Goal: Task Accomplishment & Management: Complete application form

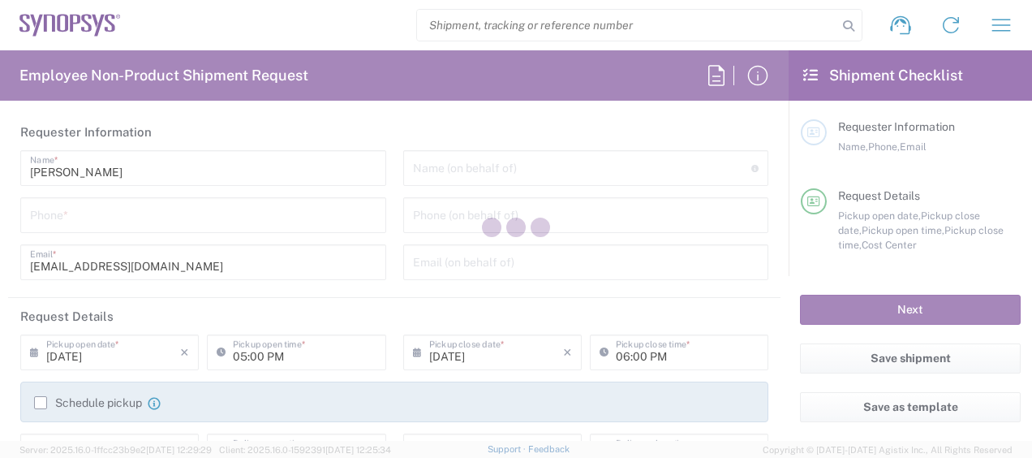
type input "Department"
type input "US01, CIO, IT, ESS2 110066"
type input "[US_STATE]"
type input "[GEOGRAPHIC_DATA]"
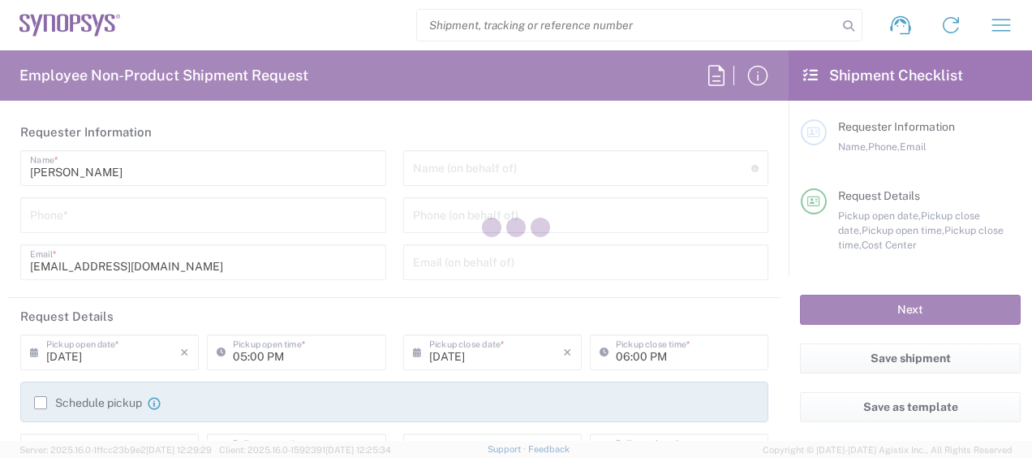
type input "Delivered at Place"
type input "[GEOGRAPHIC_DATA] US26"
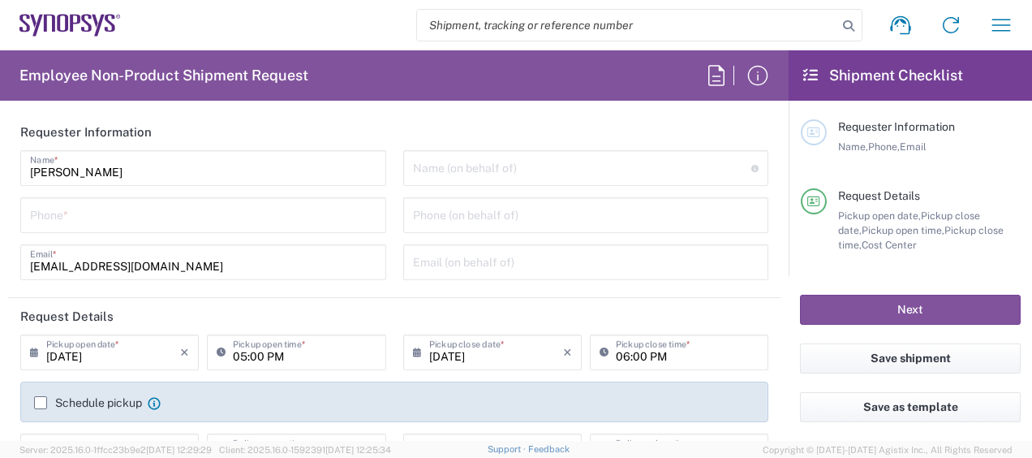
click at [221, 219] on input "tel" at bounding box center [203, 214] width 346 height 28
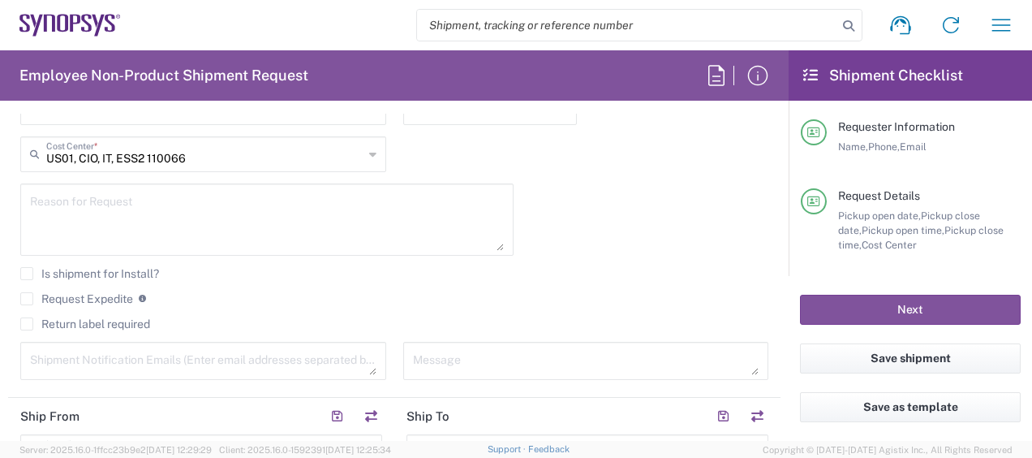
scroll to position [501, 0]
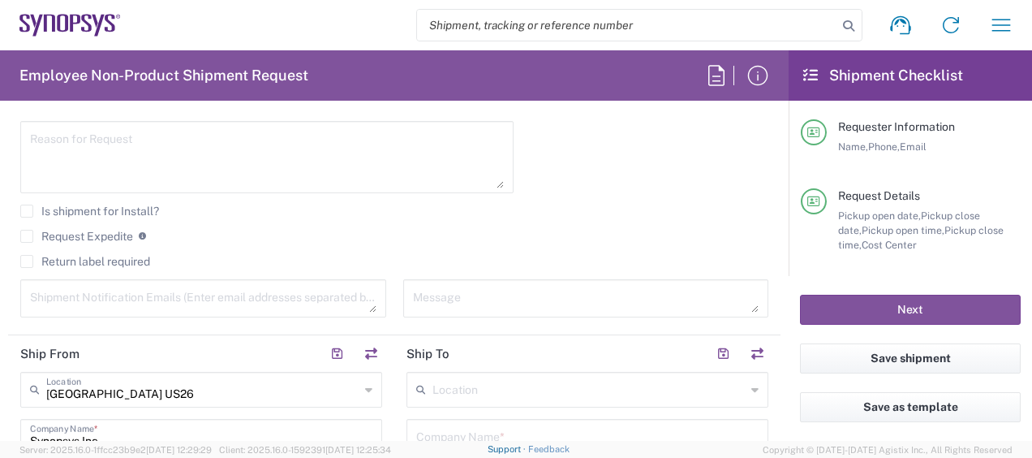
type input "3158079331"
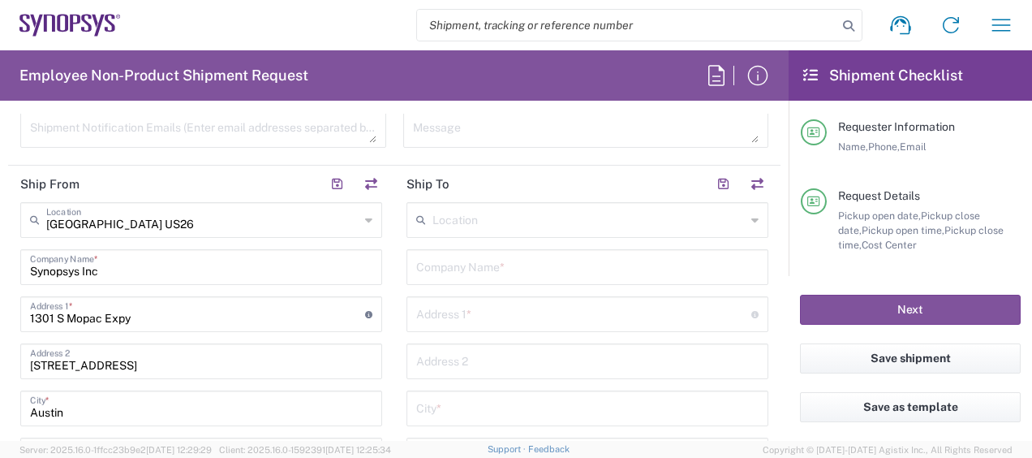
scroll to position [602, 0]
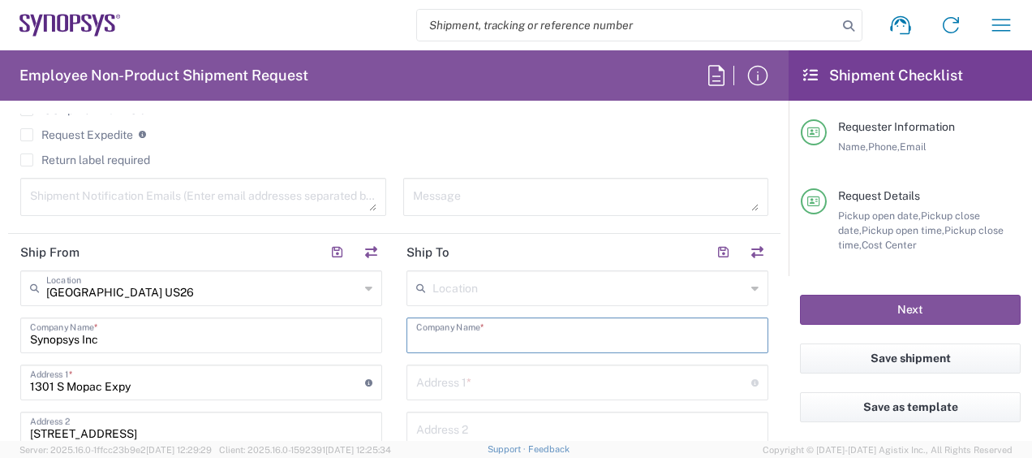
click at [484, 329] on input "text" at bounding box center [587, 334] width 342 height 28
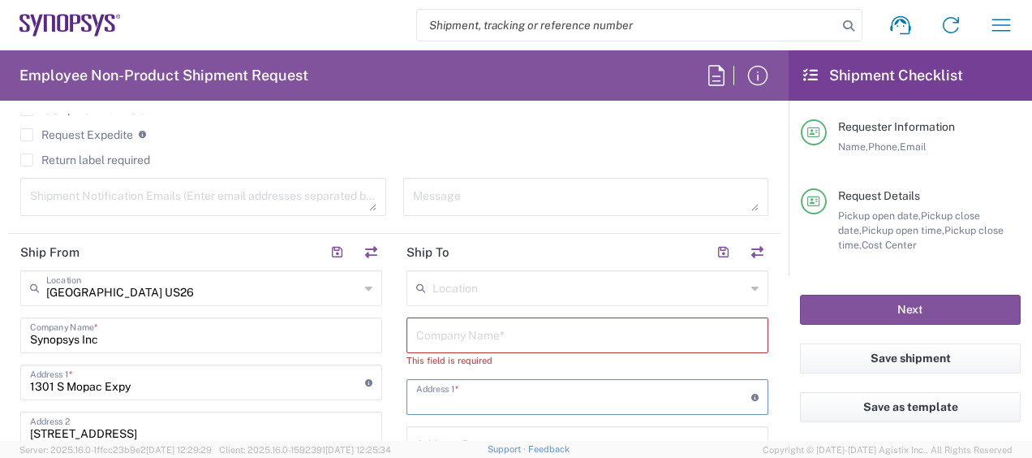
paste input "1620 [PERSON_NAME] dr"
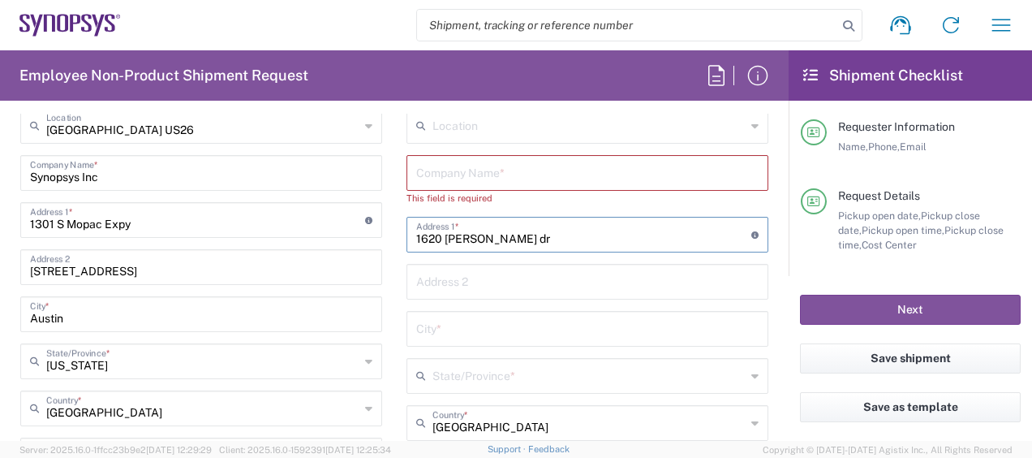
scroll to position [793, 0]
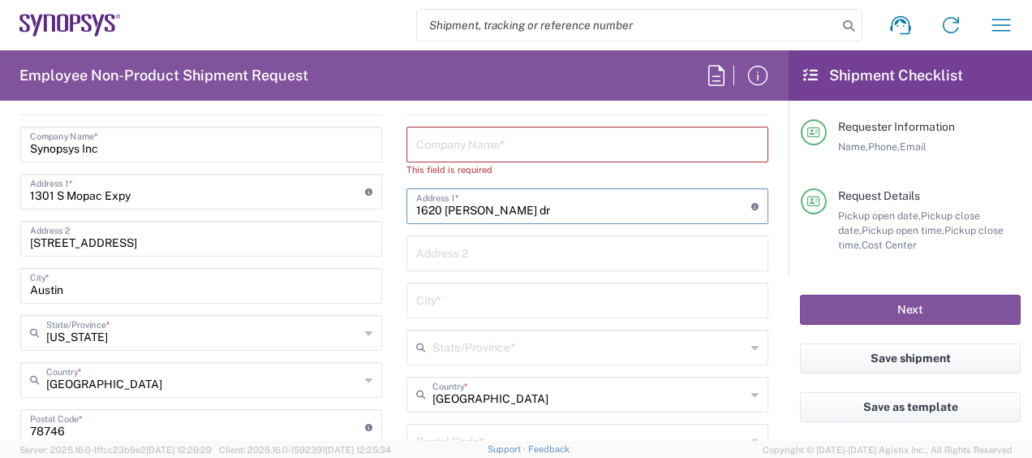
type input "1620 [PERSON_NAME] dr"
click at [438, 140] on input "text" at bounding box center [587, 143] width 342 height 28
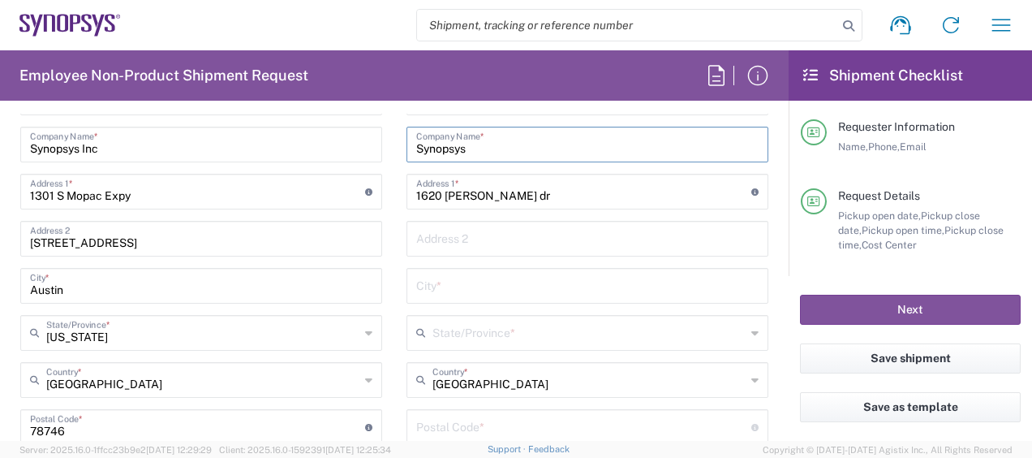
type input "Synopsys"
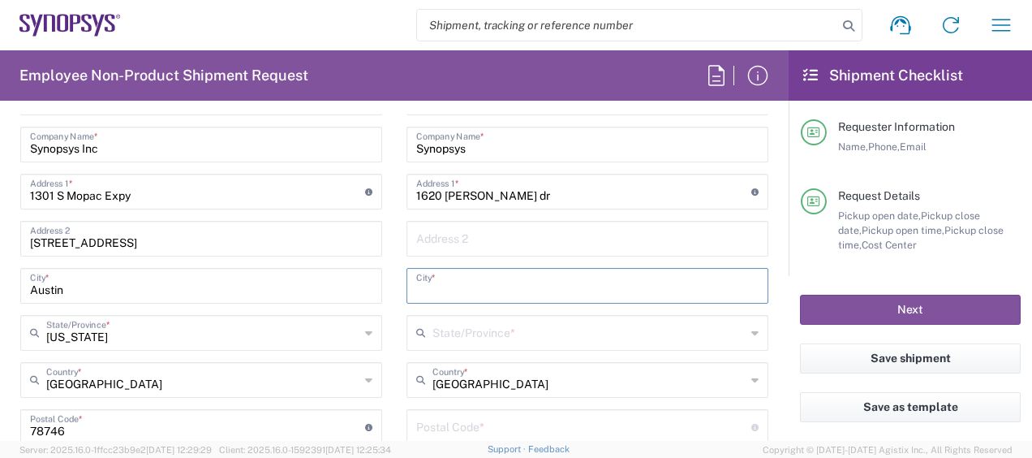
click at [453, 290] on input "text" at bounding box center [587, 284] width 342 height 28
type input "Leander"
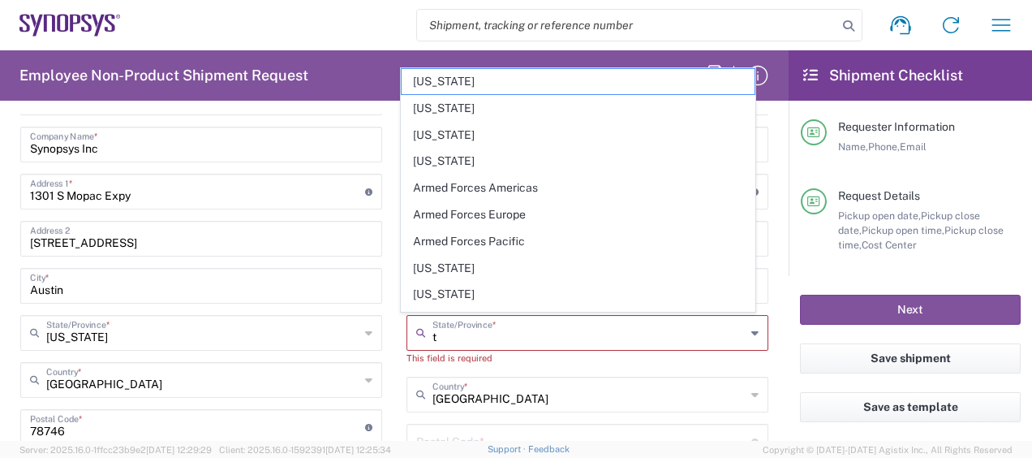
type input "te"
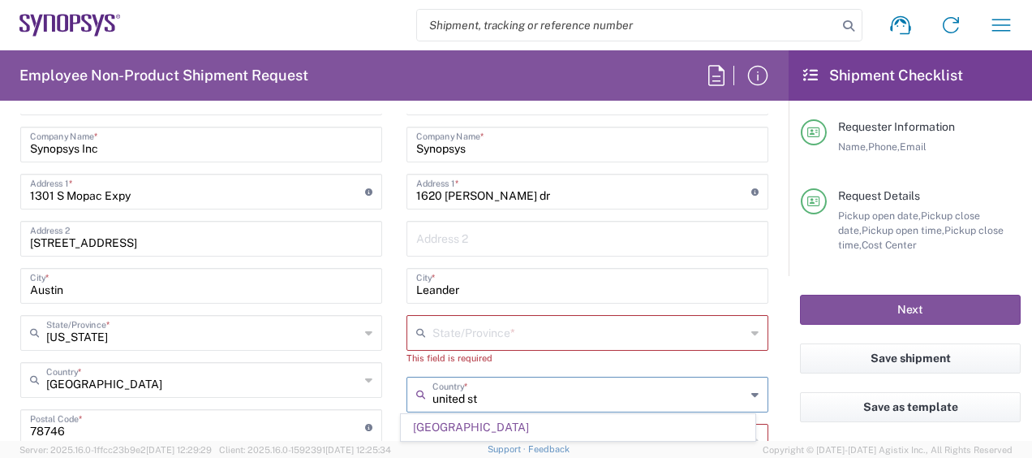
scroll to position [0, 0]
type input "[GEOGRAPHIC_DATA]"
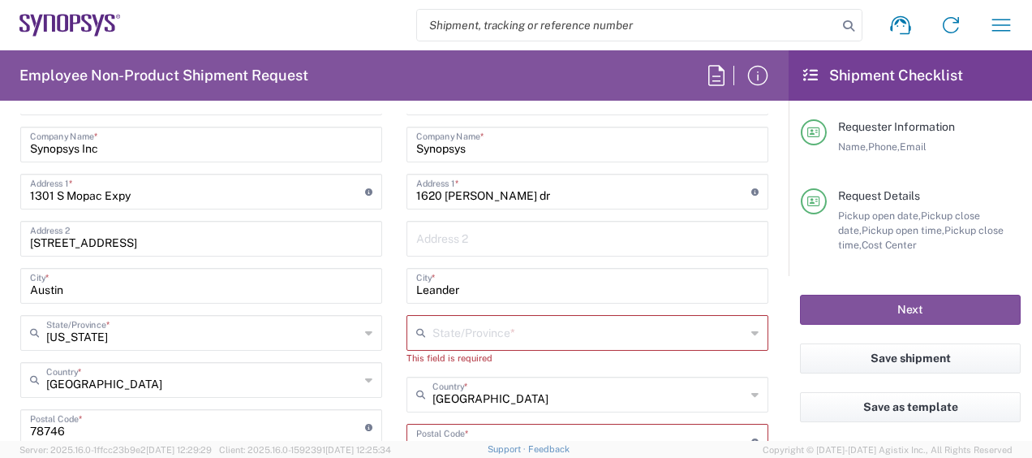
scroll to position [805, 0]
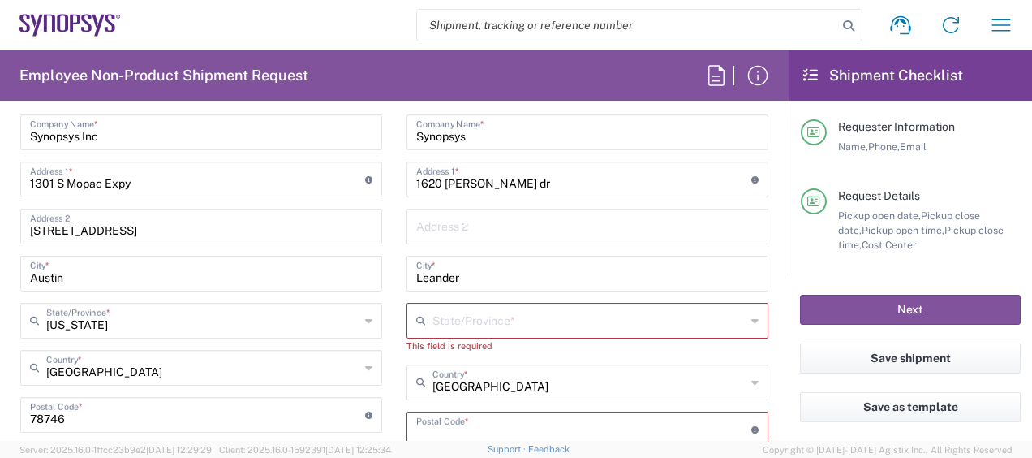
click at [493, 327] on input "text" at bounding box center [588, 319] width 313 height 28
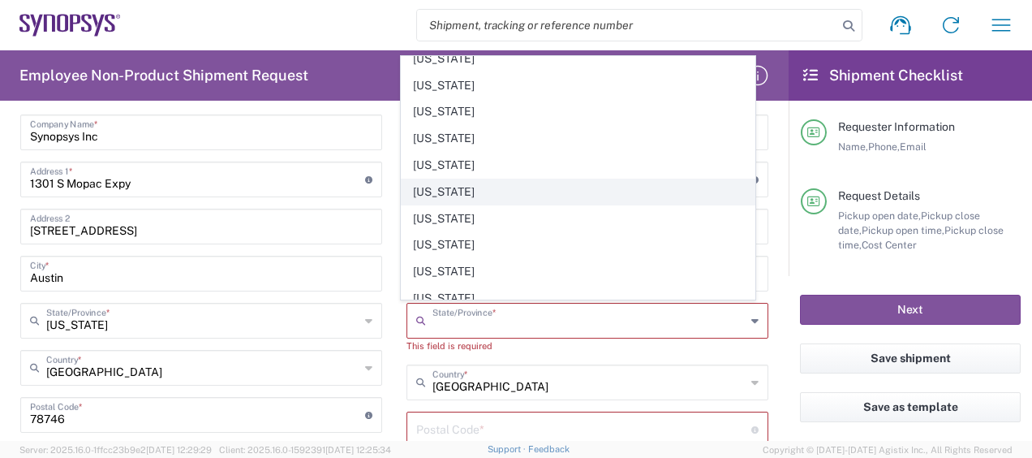
scroll to position [1153, 0]
click at [621, 182] on span "[US_STATE]" at bounding box center [578, 194] width 352 height 25
type input "[US_STATE]"
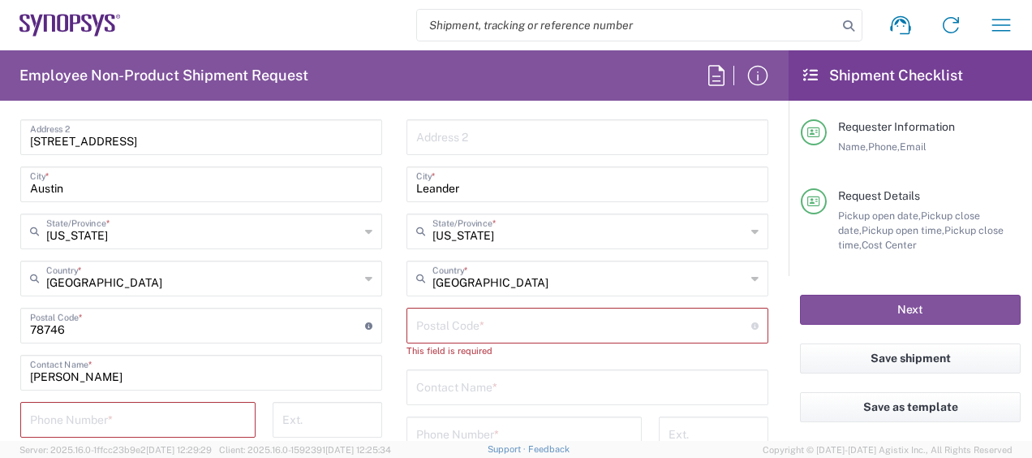
scroll to position [925, 0]
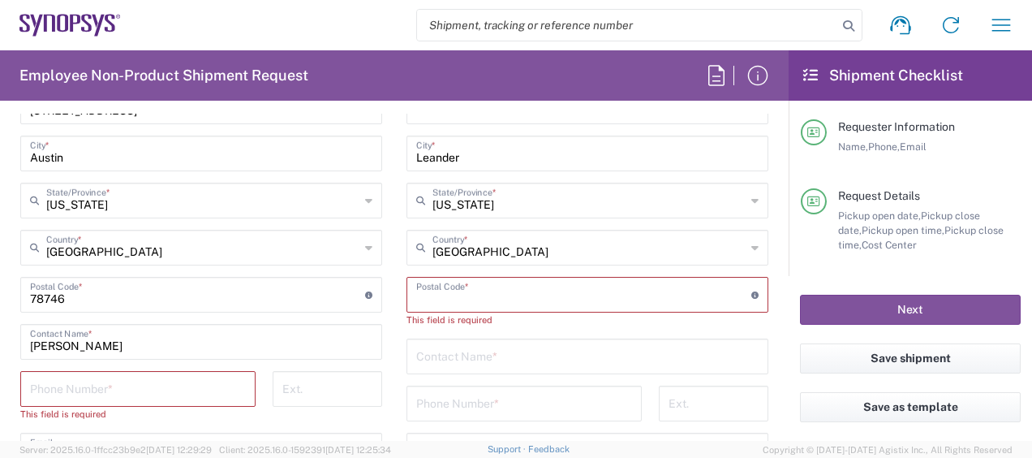
drag, startPoint x: 559, startPoint y: 303, endPoint x: 494, endPoint y: 287, distance: 66.9
click at [494, 287] on input "undefined" at bounding box center [583, 293] width 335 height 28
paste input "78641"
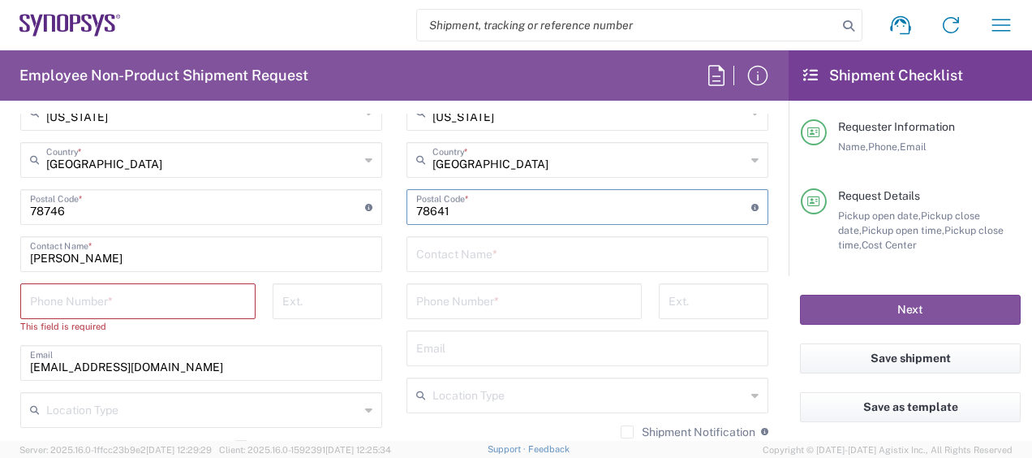
scroll to position [1013, 0]
type input "78641"
click at [505, 260] on input "text" at bounding box center [587, 253] width 342 height 28
type input "[PERSON_NAME]"
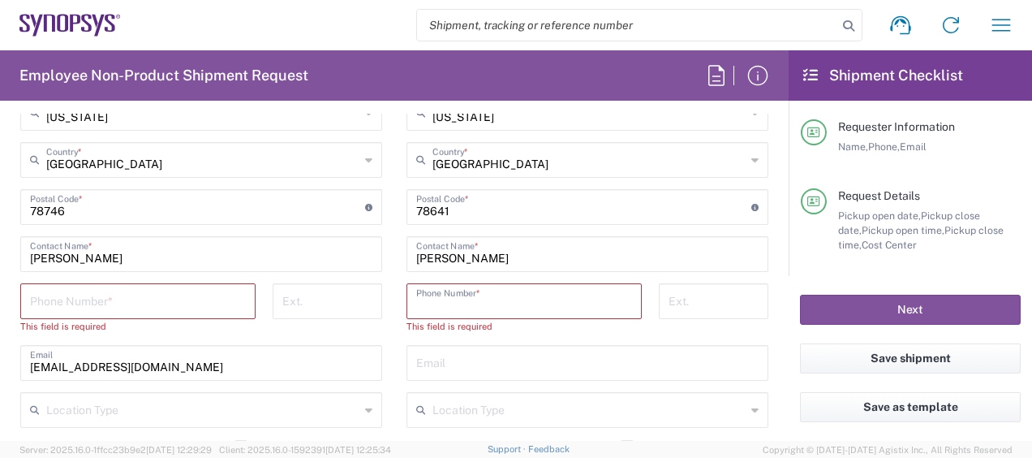
paste input "5129927684"
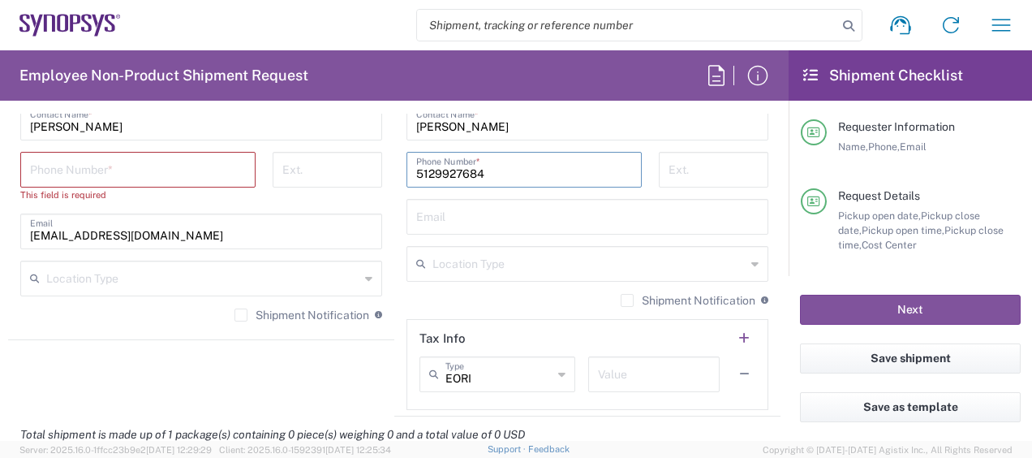
type input "5129927684"
click at [104, 175] on input "tel" at bounding box center [138, 168] width 216 height 28
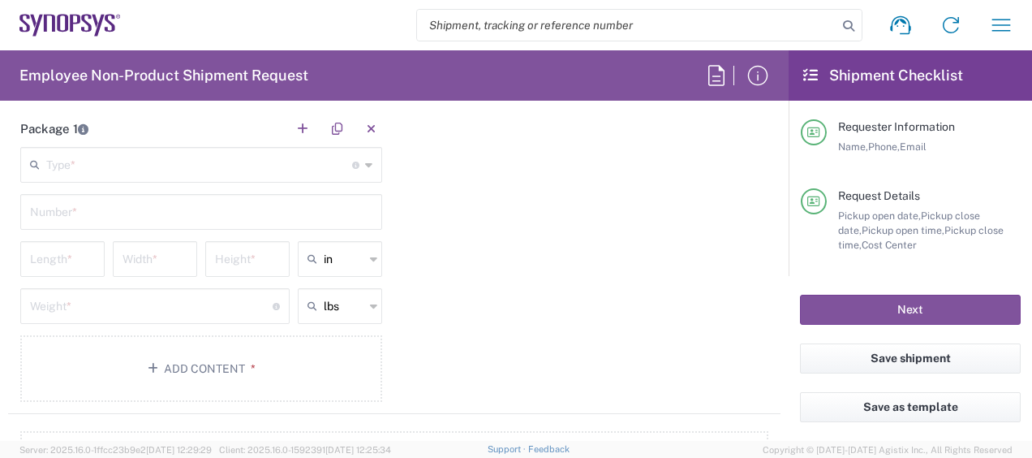
scroll to position [1485, 0]
type input "3158079331"
click at [263, 172] on input "text" at bounding box center [199, 165] width 306 height 28
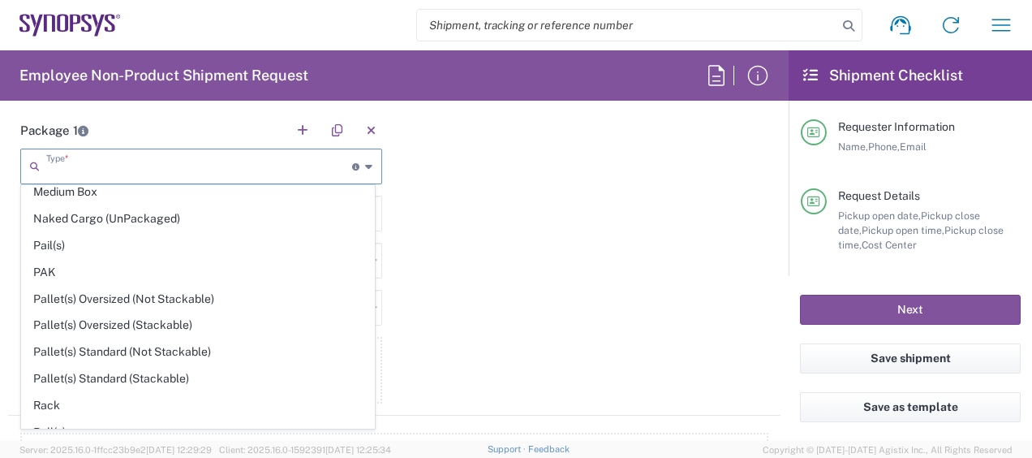
scroll to position [747, 0]
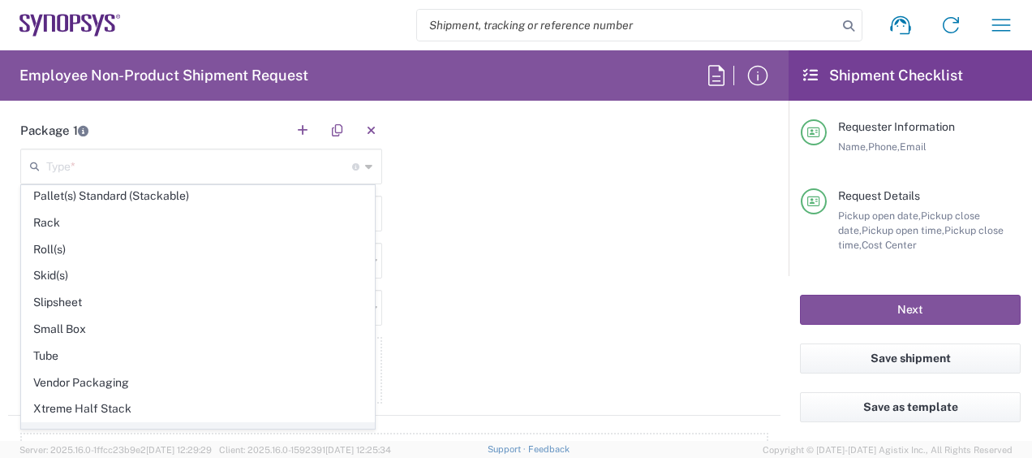
click at [130, 423] on span "Your Packaging" at bounding box center [198, 435] width 352 height 25
type input "Your Packaging"
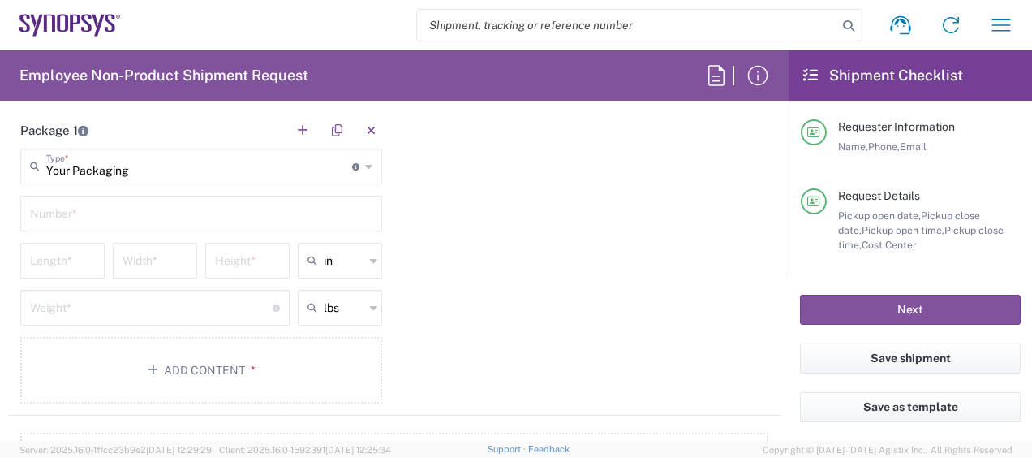
click at [145, 207] on input "text" at bounding box center [201, 212] width 342 height 28
type input "1"
click at [84, 252] on input "number" at bounding box center [62, 259] width 65 height 28
type input "12"
click at [152, 260] on input "number" at bounding box center [155, 259] width 65 height 28
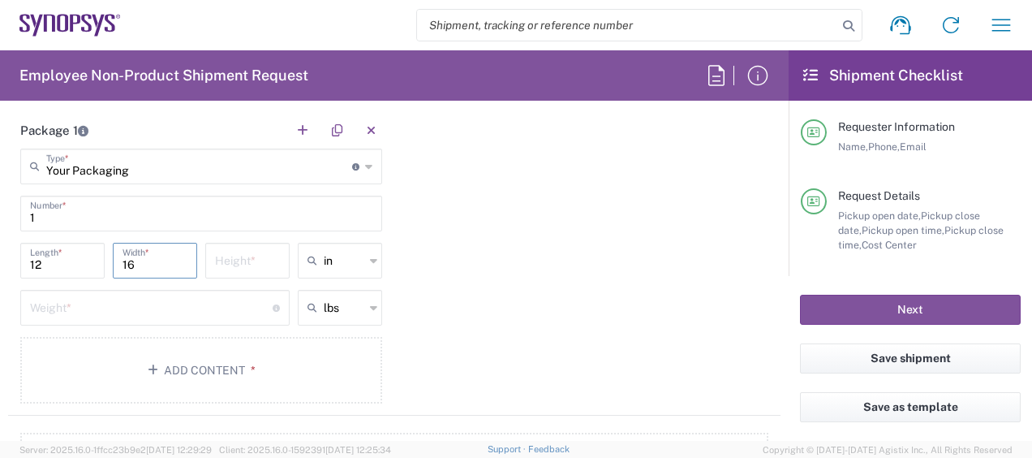
type input "16"
click at [234, 247] on input "number" at bounding box center [247, 259] width 65 height 28
type input "3"
click at [148, 302] on input "number" at bounding box center [151, 306] width 243 height 28
type input "6"
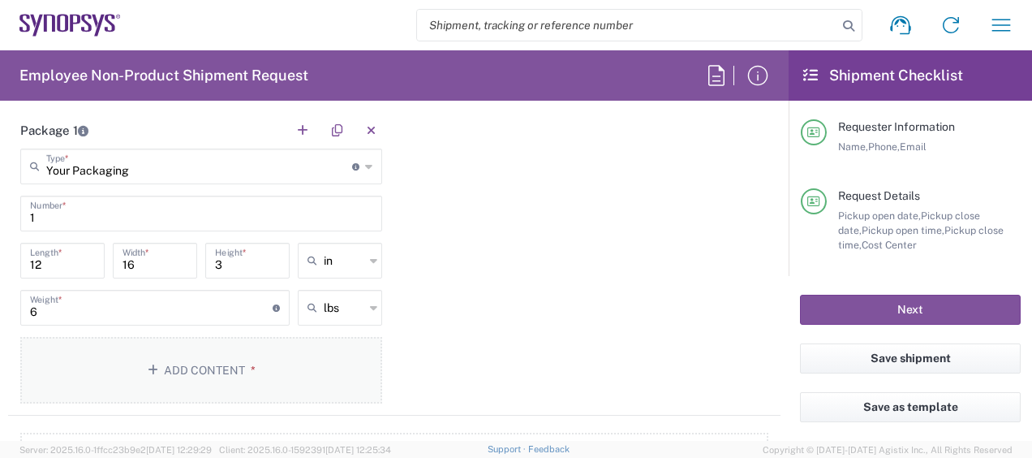
click at [172, 375] on button "Add Content *" at bounding box center [201, 370] width 362 height 67
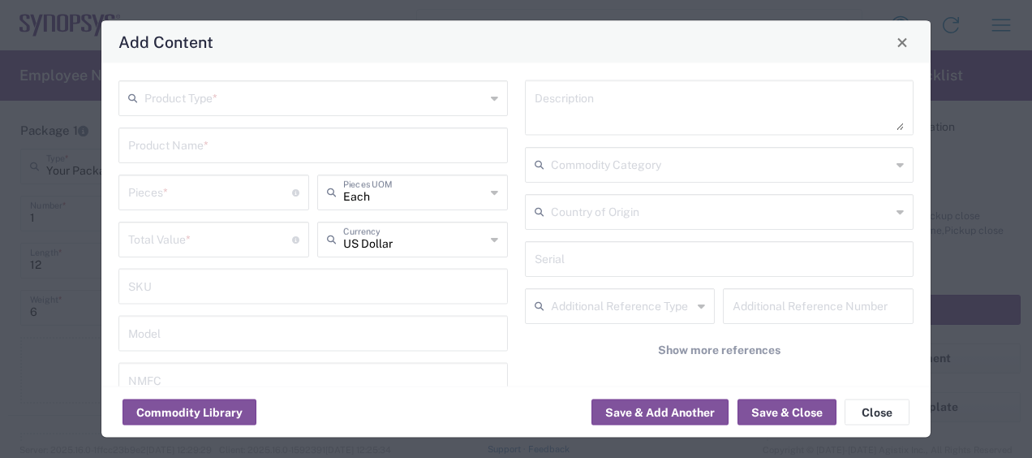
click at [351, 112] on div "Product Type *" at bounding box center [312, 98] width 389 height 36
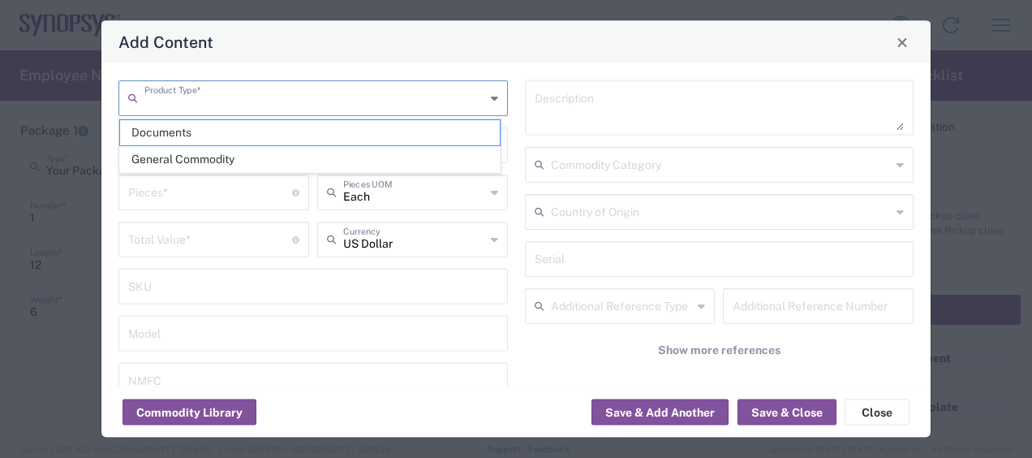
click at [364, 69] on div "Product Type * Product Name * Pieces * Number of pieces inside all the packages…" at bounding box center [515, 224] width 829 height 323
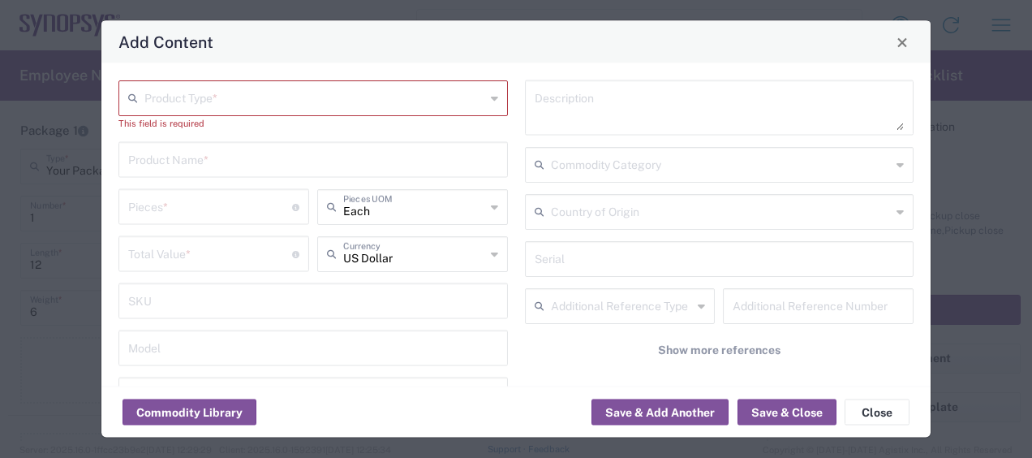
click at [315, 100] on input "text" at bounding box center [314, 97] width 341 height 28
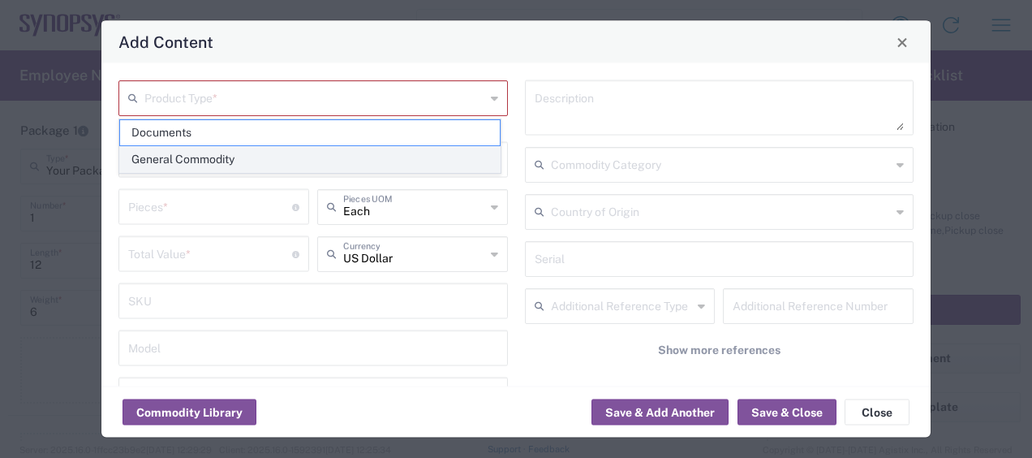
click at [299, 153] on span "General Commodity" at bounding box center [310, 159] width 380 height 25
type input "General Commodity"
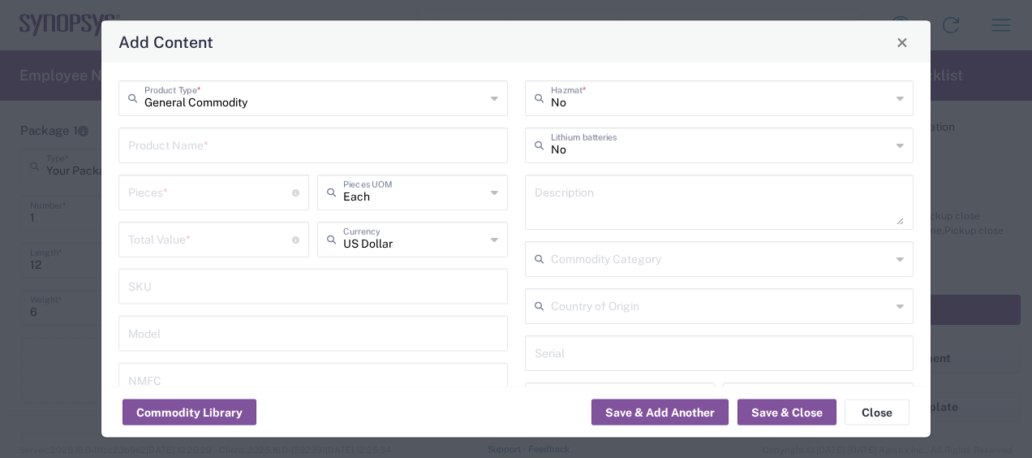
click at [217, 151] on input "text" at bounding box center [313, 144] width 370 height 28
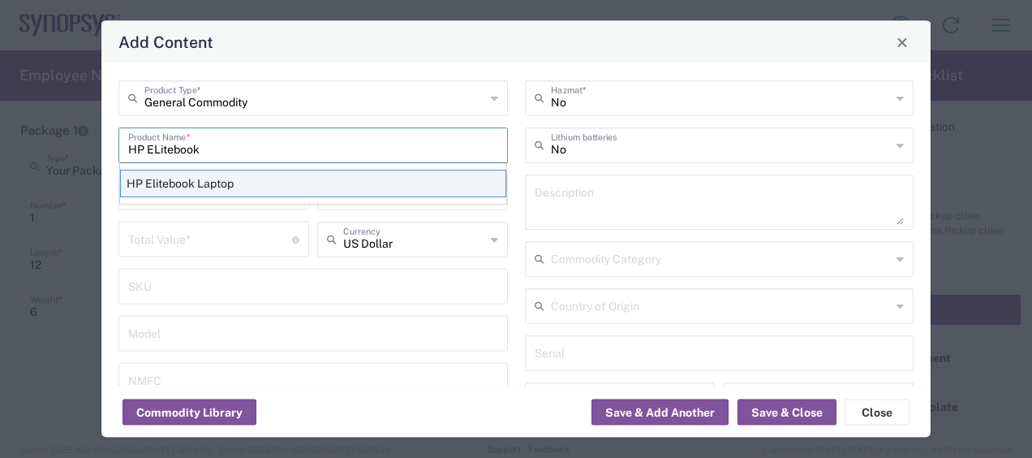
click at [187, 187] on div "HP Elitebook Laptop" at bounding box center [313, 184] width 386 height 28
type input "HP Elitebook Laptop"
type textarea "HP Elitebook Laptop"
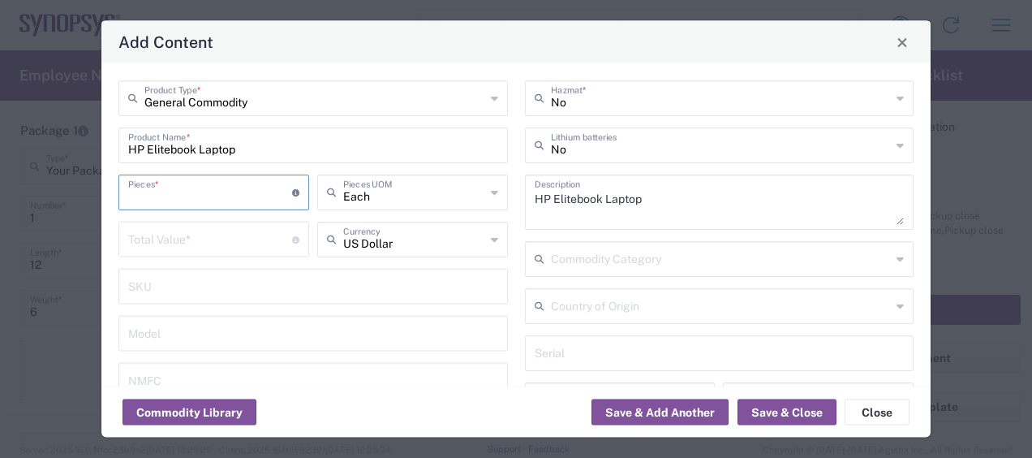
click at [189, 196] on input "number" at bounding box center [210, 191] width 164 height 28
type input "1"
click at [194, 248] on input "number" at bounding box center [210, 238] width 164 height 28
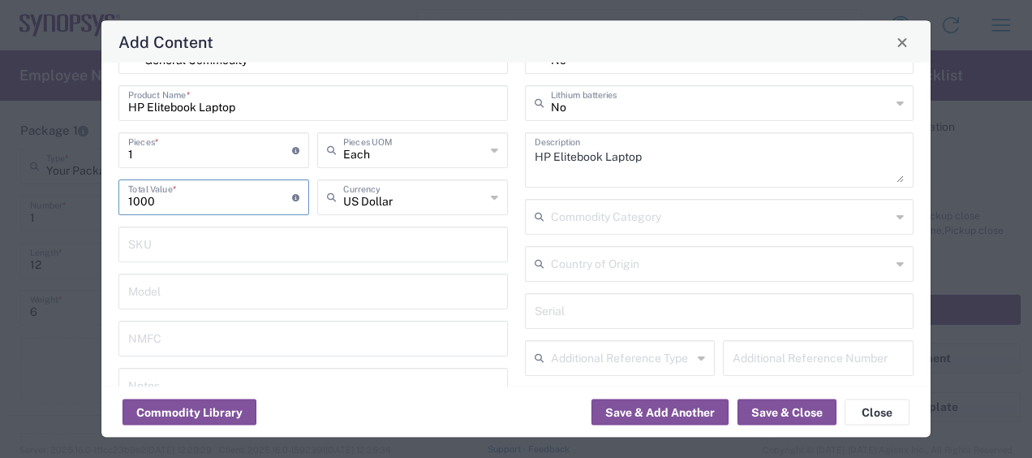
scroll to position [131, 0]
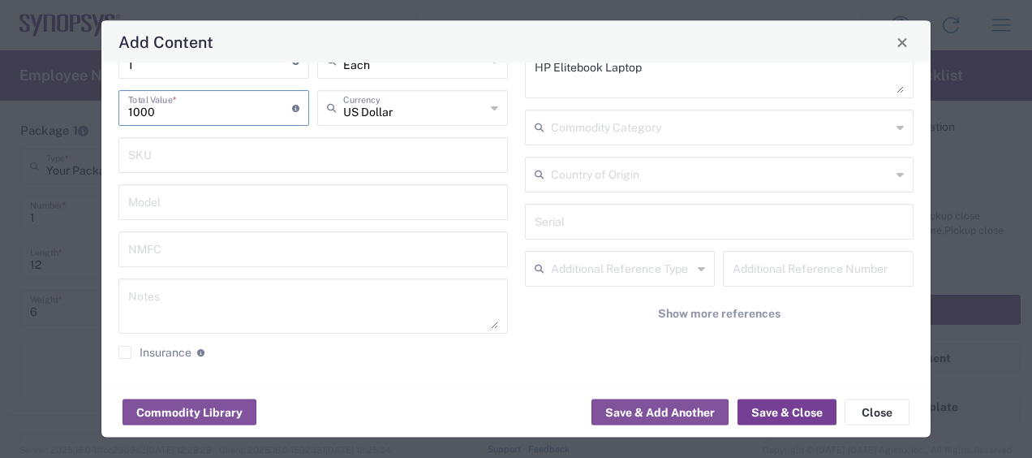
type input "1000"
click at [759, 413] on button "Save & Close" at bounding box center [787, 412] width 99 height 26
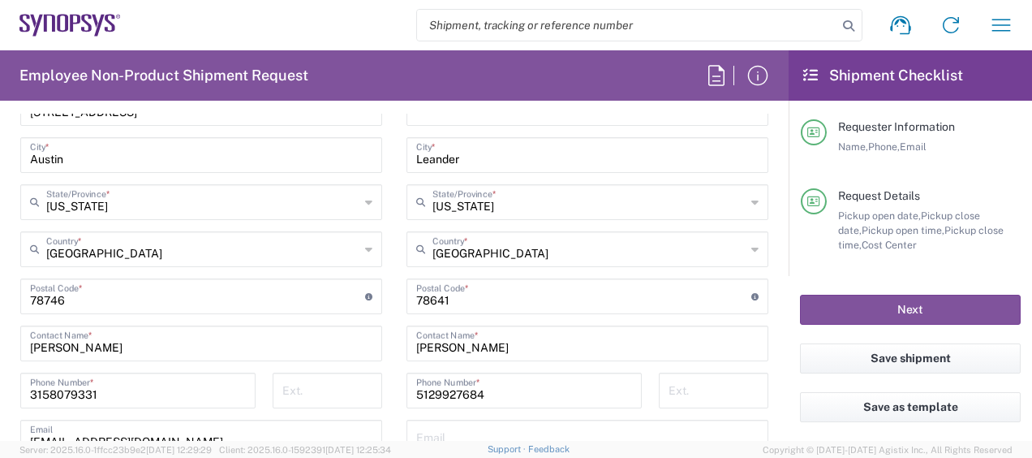
scroll to position [949, 0]
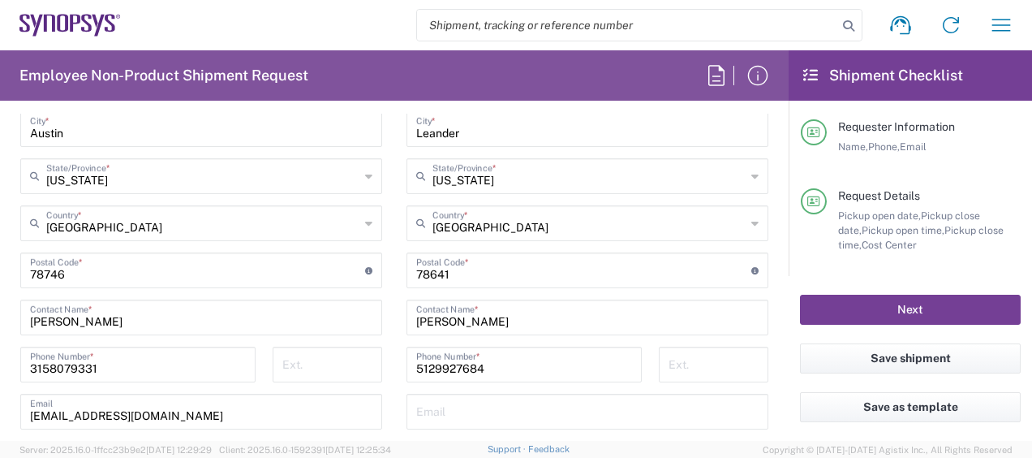
click at [838, 318] on button "Next" at bounding box center [910, 310] width 221 height 30
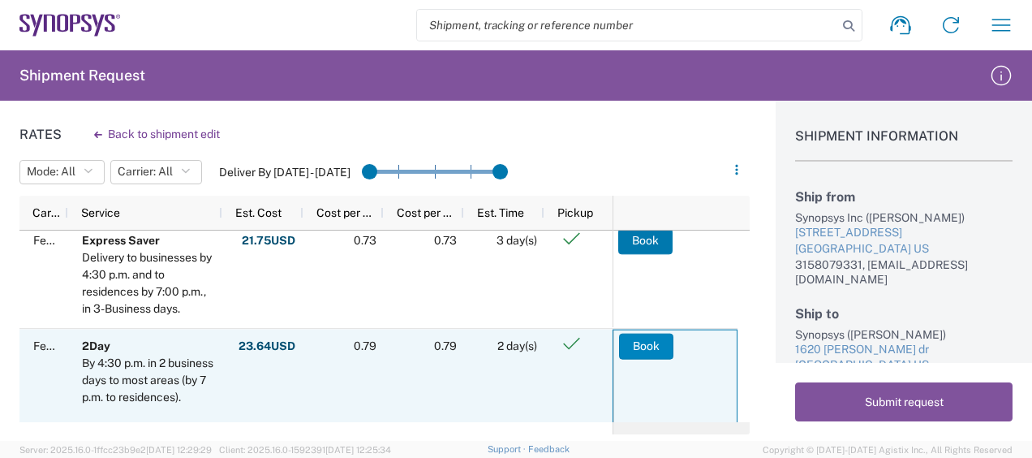
click at [650, 344] on button "Book" at bounding box center [646, 346] width 54 height 26
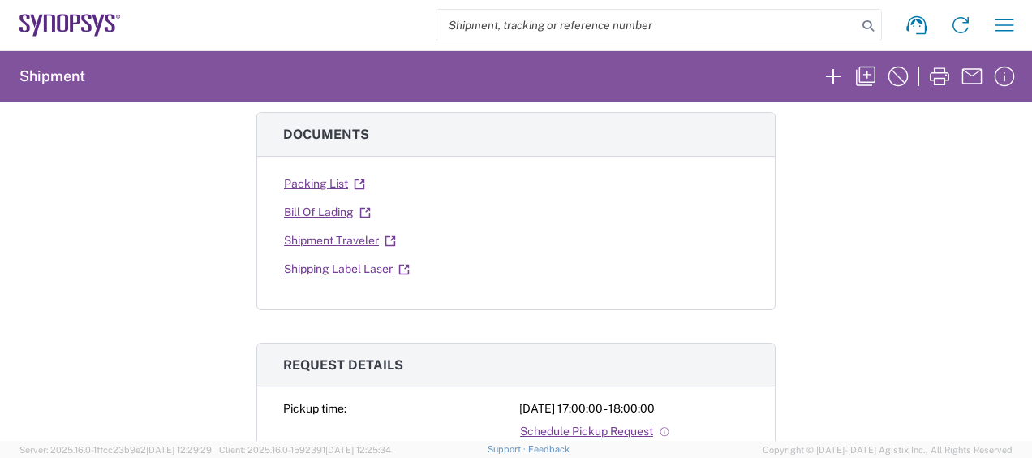
scroll to position [260, 0]
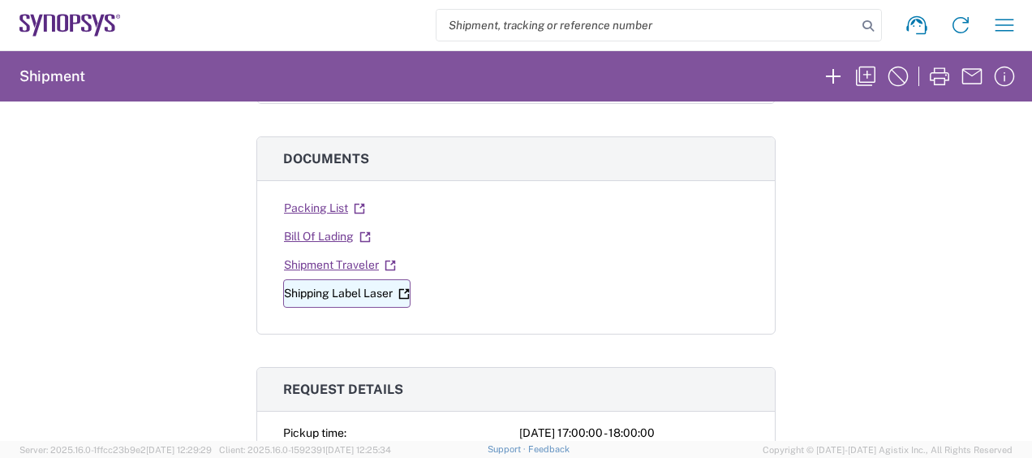
click at [372, 289] on link "Shipping Label Laser" at bounding box center [346, 293] width 127 height 28
